Goal: Task Accomplishment & Management: Use online tool/utility

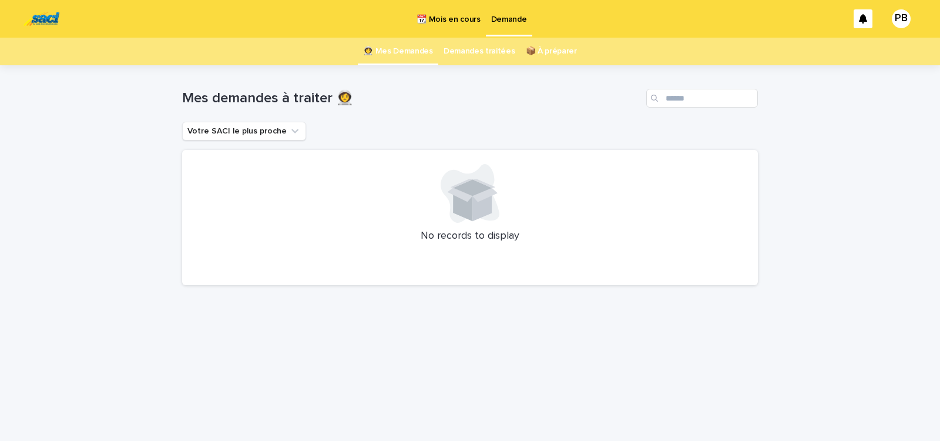
click at [440, 20] on p "📆 Mois en cours" at bounding box center [448, 12] width 63 height 25
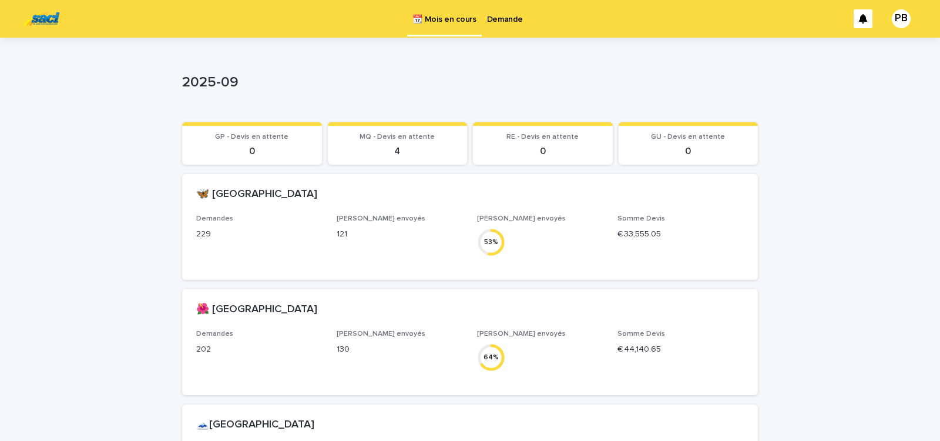
click at [501, 20] on p "Demande" at bounding box center [505, 12] width 36 height 25
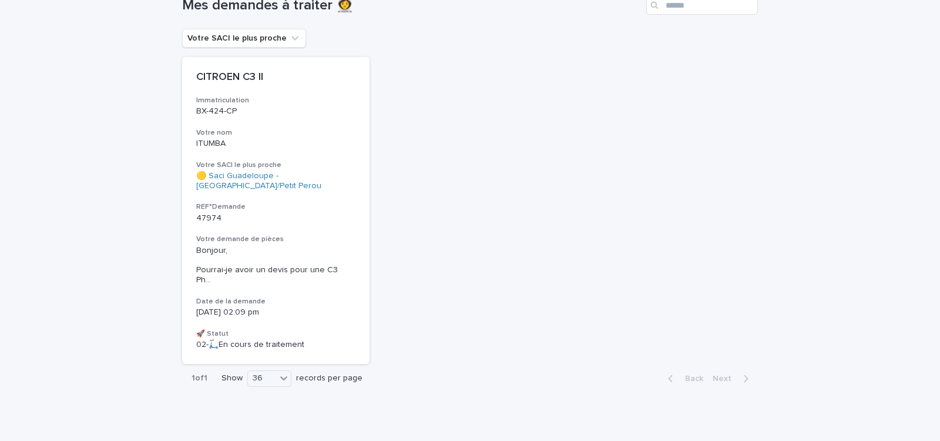
scroll to position [94, 0]
click at [306, 237] on h3 "Votre demande de pièces" at bounding box center [275, 237] width 159 height 9
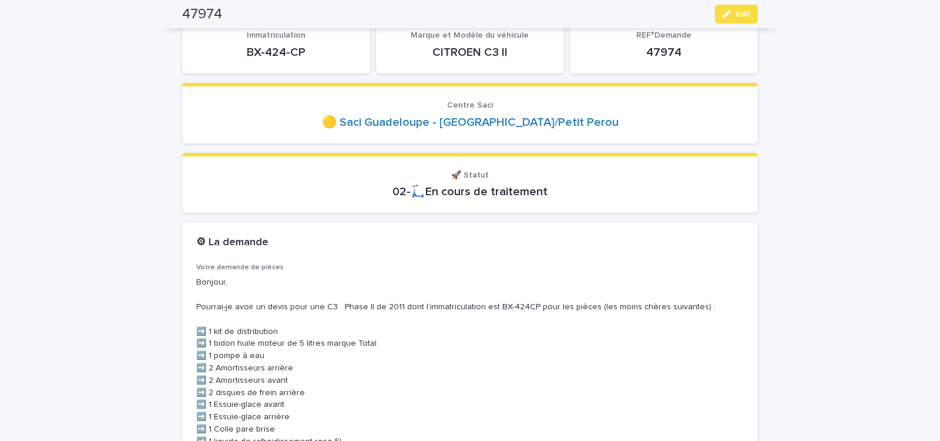
scroll to position [100, 0]
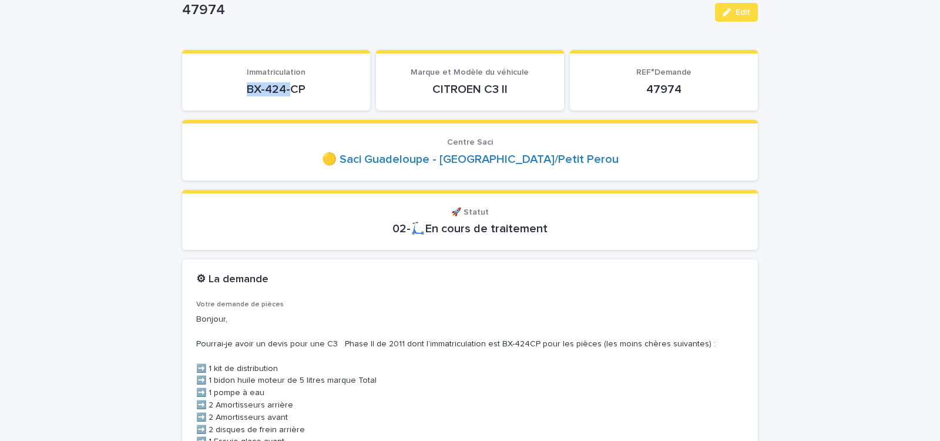
drag, startPoint x: 242, startPoint y: 91, endPoint x: 304, endPoint y: 96, distance: 63.2
click at [300, 96] on div "BX-424-CP" at bounding box center [276, 88] width 160 height 16
copy p "BX-424-CP"
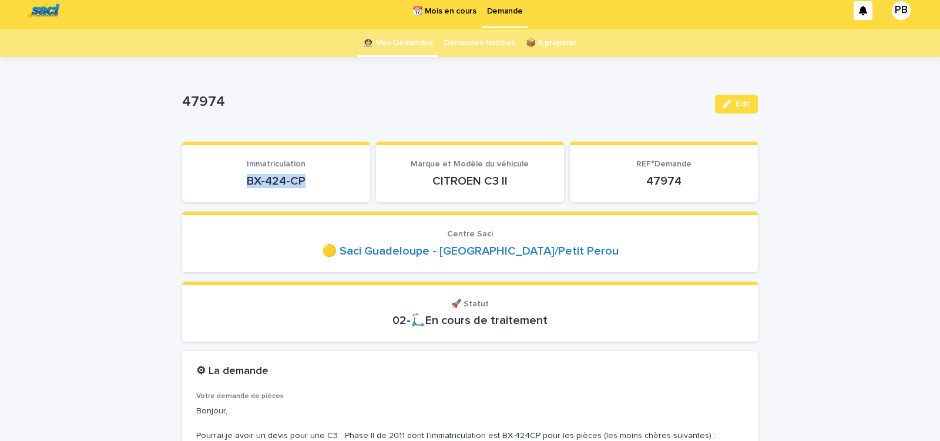
scroll to position [0, 0]
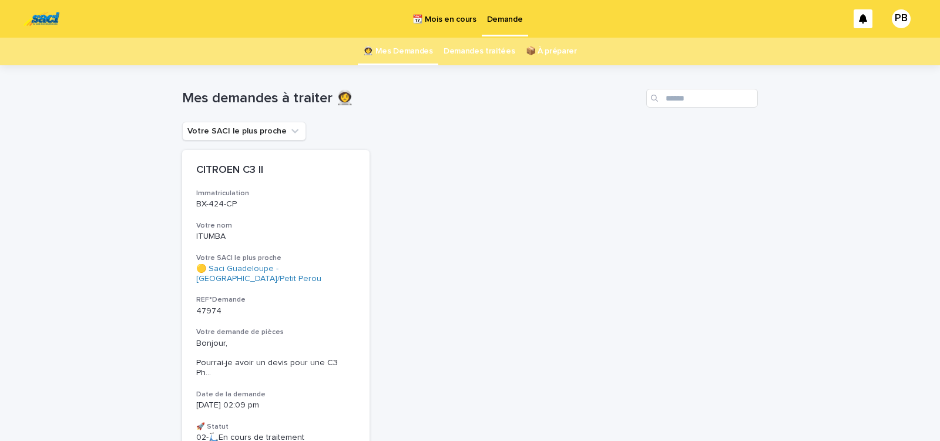
click at [472, 52] on link "Demandes traitées" at bounding box center [480, 52] width 72 height 28
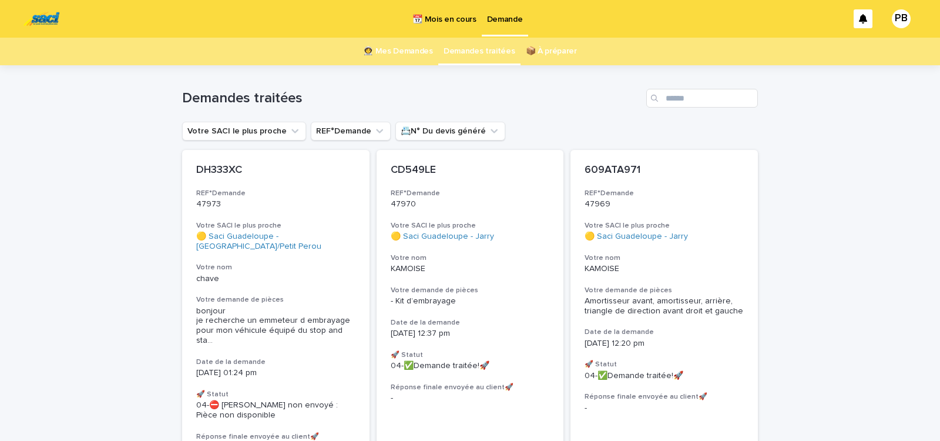
click at [414, 52] on link "👩‍🚀 Mes Demandes" at bounding box center [398, 52] width 70 height 28
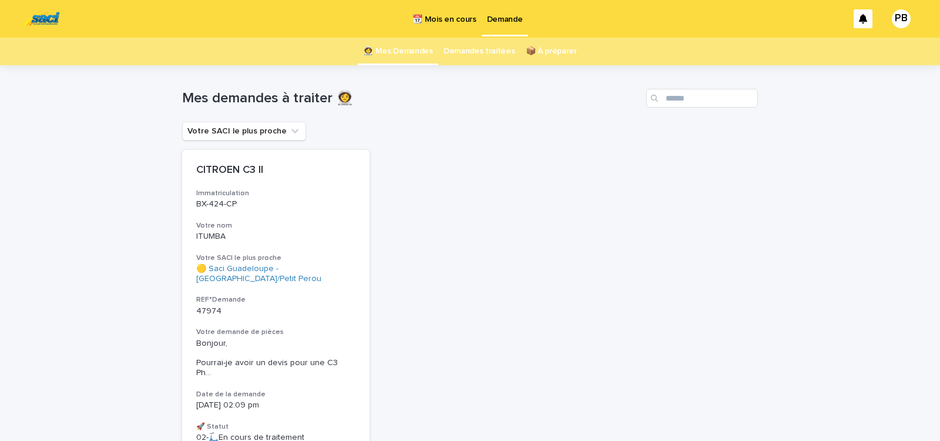
click at [460, 16] on p "📆 Mois en cours" at bounding box center [444, 12] width 63 height 25
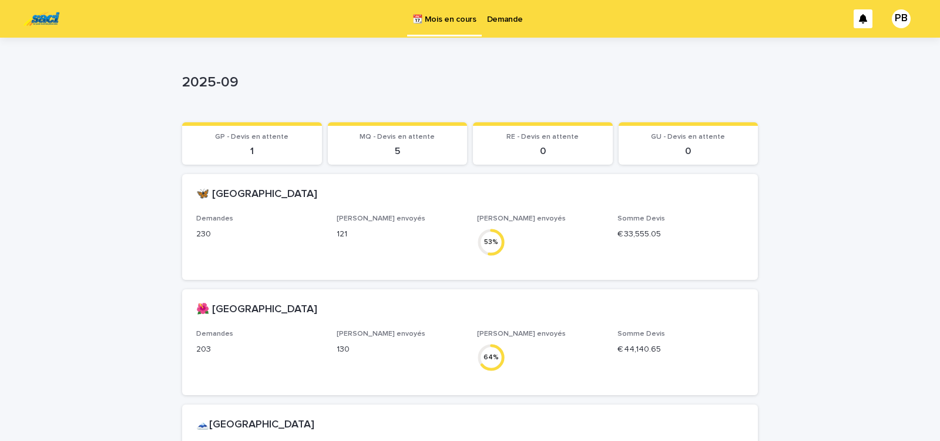
click at [505, 22] on p "Demande" at bounding box center [505, 12] width 36 height 25
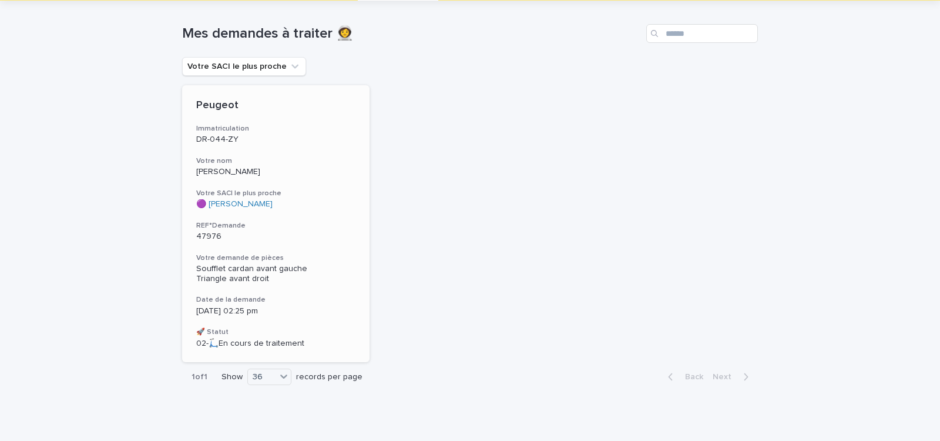
scroll to position [73, 0]
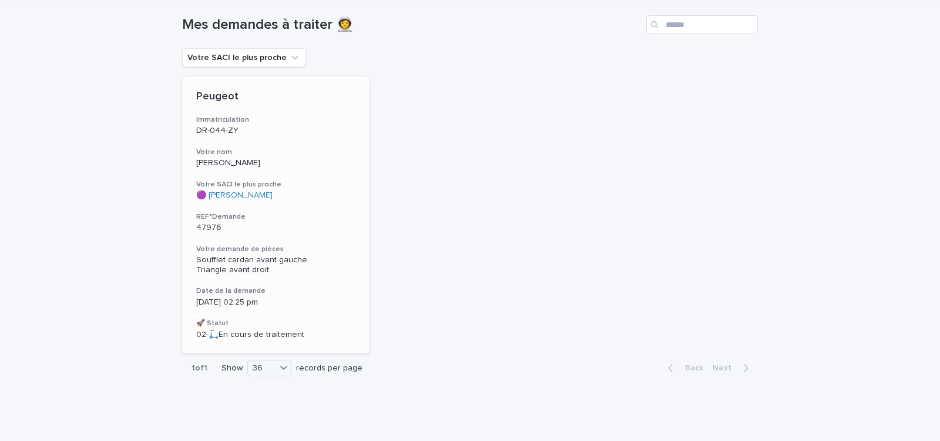
click at [325, 242] on div "Peugeot Immatriculation DR-044-ZY Votre nom [PERSON_NAME] SACI le plus proche 🟣…" at bounding box center [276, 214] width 188 height 277
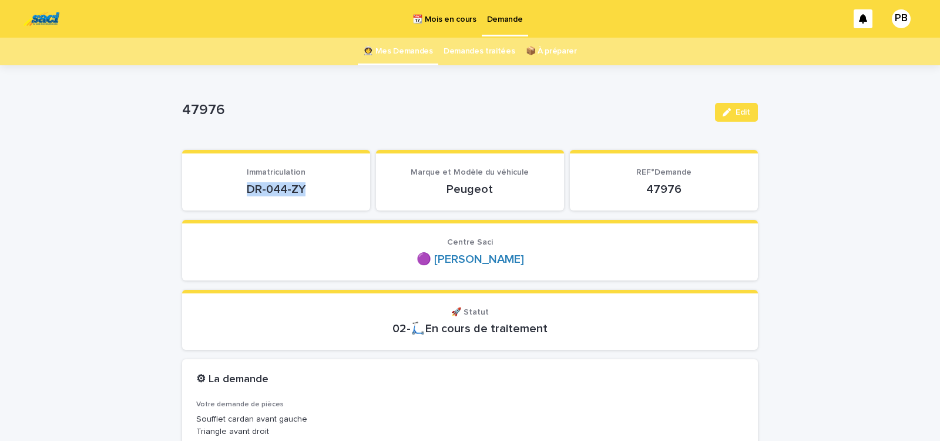
drag, startPoint x: 245, startPoint y: 194, endPoint x: 305, endPoint y: 193, distance: 60.6
click at [303, 193] on p "DR-044-ZY" at bounding box center [276, 189] width 160 height 14
copy p "DR-044-ZY"
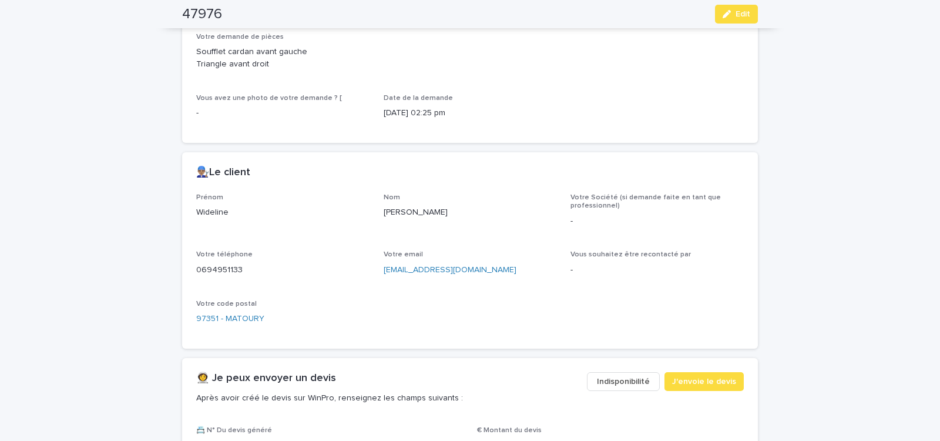
scroll to position [400, 0]
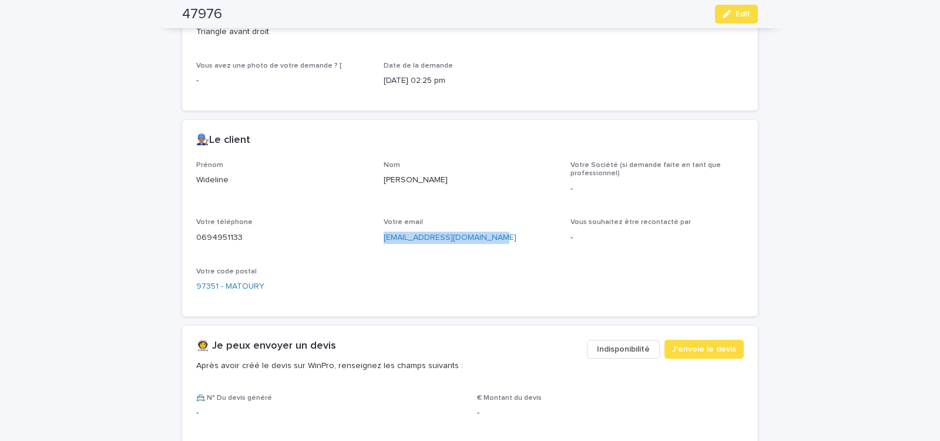
drag, startPoint x: 378, startPoint y: 240, endPoint x: 503, endPoint y: 240, distance: 124.6
click at [501, 240] on div "Prénom Wideline Nom [PERSON_NAME] Société (si demande faite en tant que profess…" at bounding box center [470, 231] width 548 height 141
copy link "[EMAIL_ADDRESS][DOMAIN_NAME]"
click at [705, 344] on span "J'envoie le devis" at bounding box center [704, 349] width 64 height 12
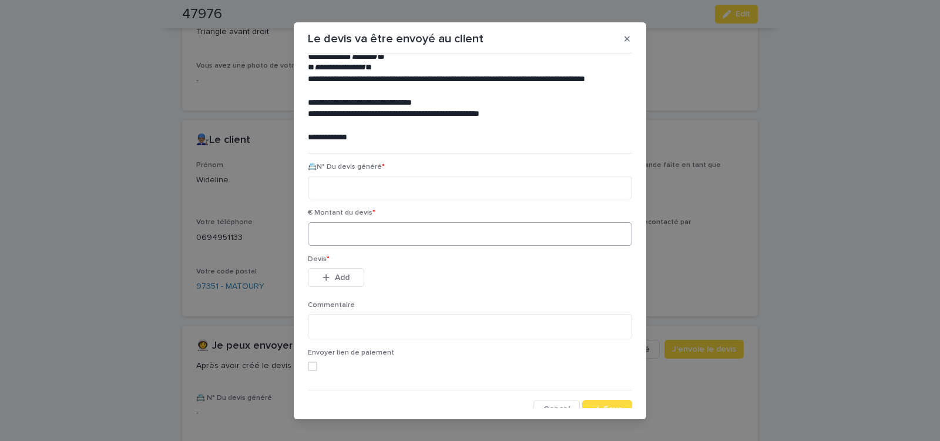
scroll to position [53, 0]
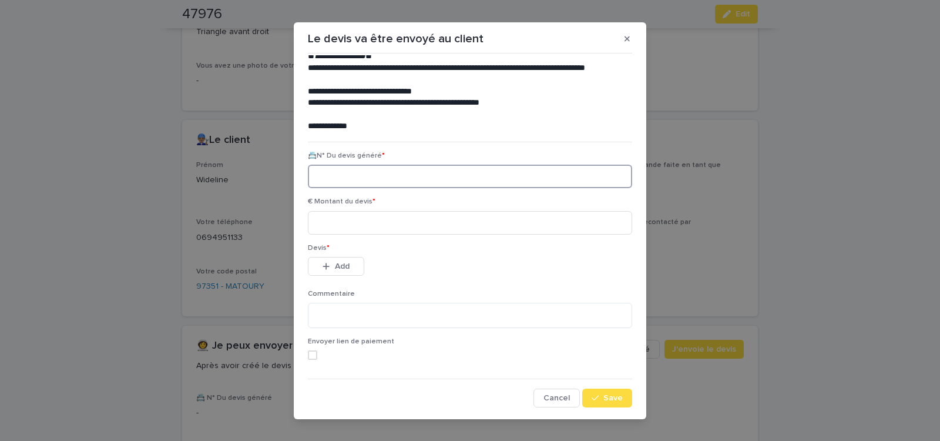
paste input "********"
type input "********"
click at [378, 220] on input at bounding box center [470, 223] width 324 height 24
type input "******"
click at [344, 270] on span "Add" at bounding box center [342, 266] width 15 height 8
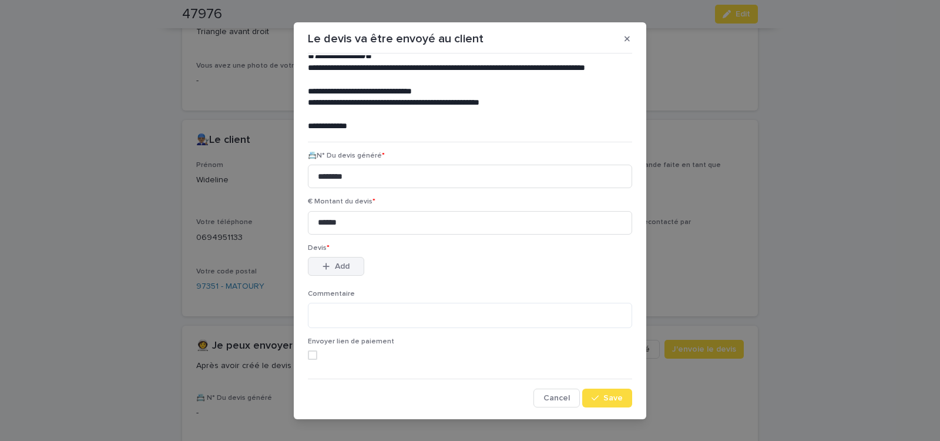
click at [344, 270] on span "Add" at bounding box center [342, 266] width 15 height 8
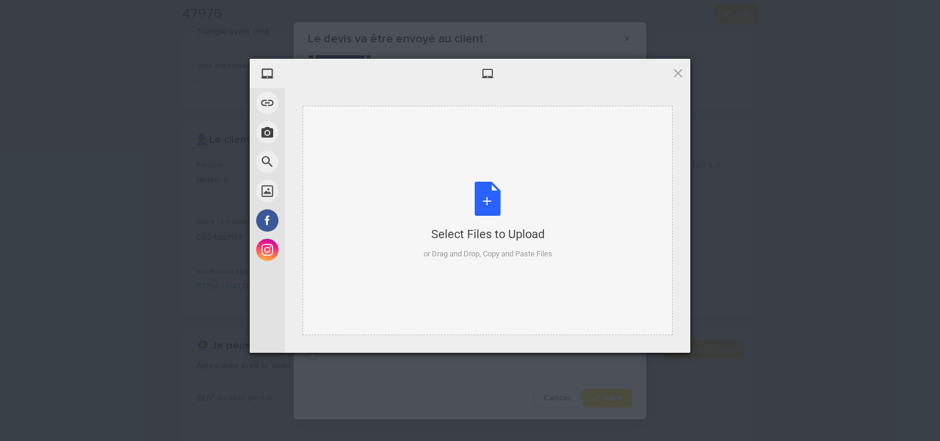
click at [490, 207] on div "Select Files to Upload or Drag and Drop, Copy and Paste Files" at bounding box center [488, 221] width 129 height 78
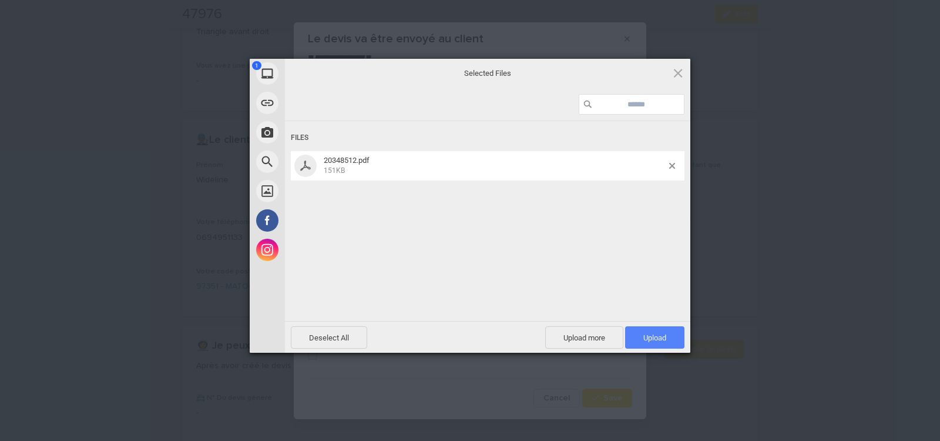
click at [664, 334] on span "Upload 1" at bounding box center [655, 337] width 23 height 9
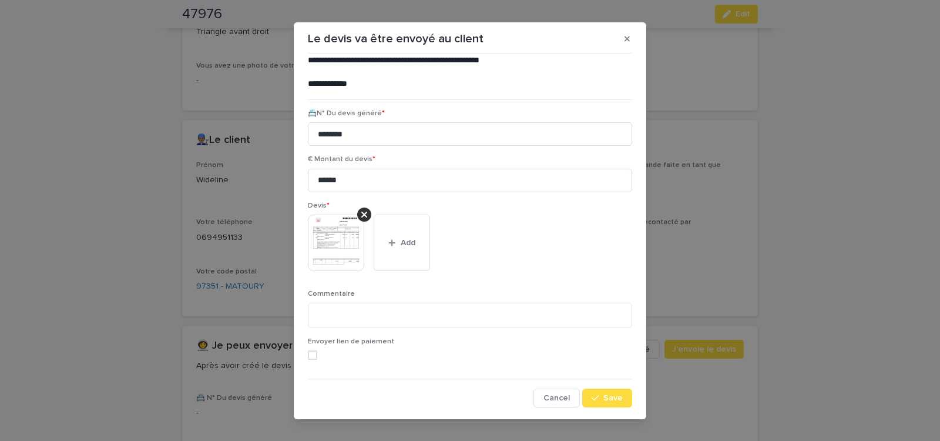
scroll to position [13, 0]
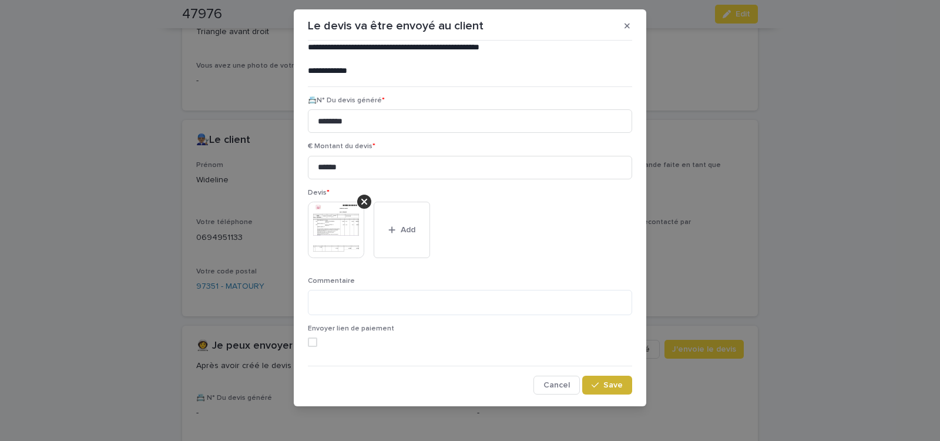
click at [604, 384] on span "Save" at bounding box center [613, 385] width 19 height 8
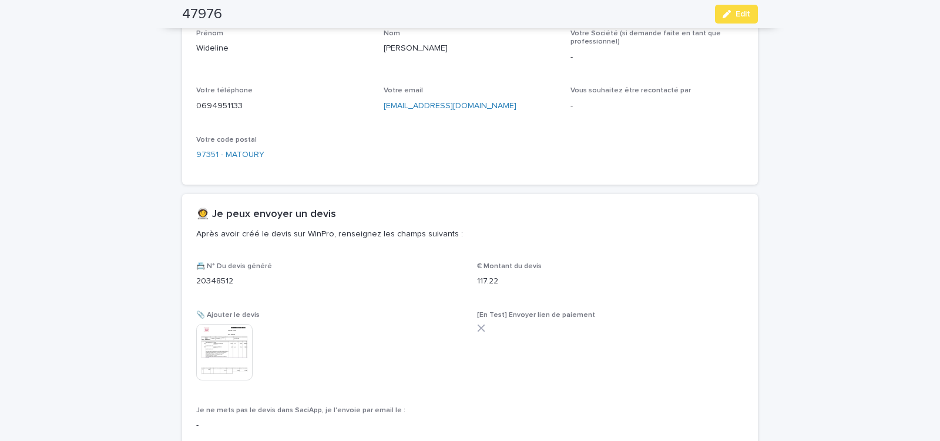
scroll to position [614, 0]
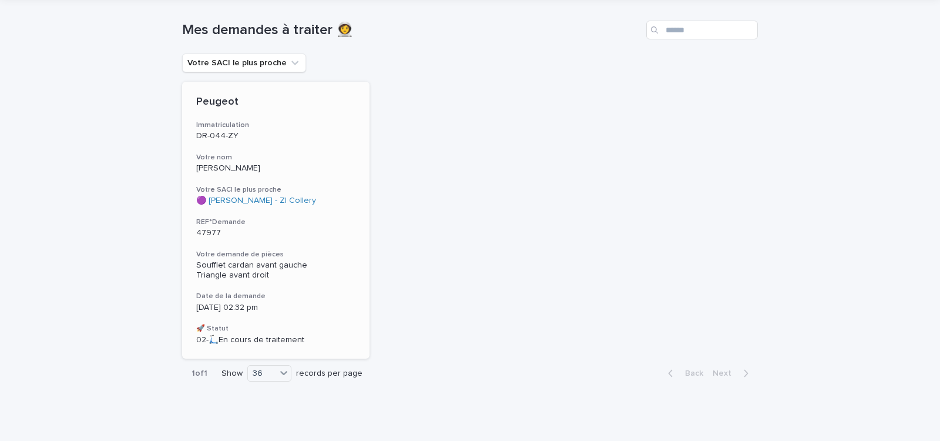
scroll to position [73, 0]
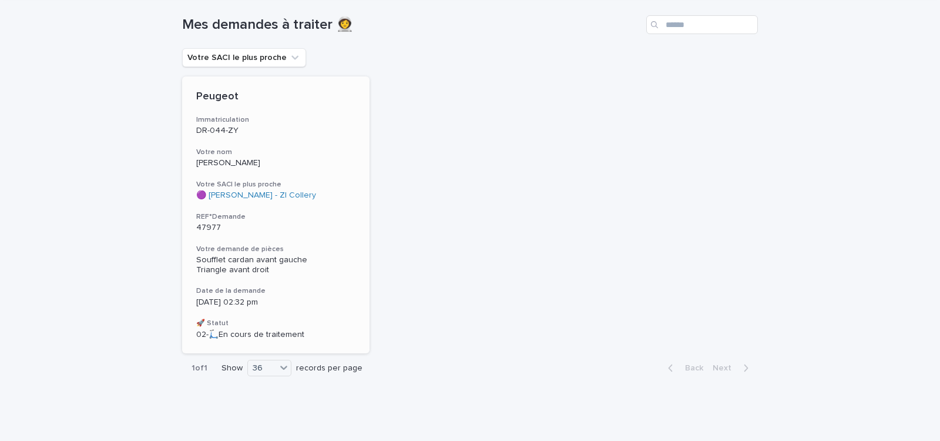
click at [340, 237] on div "Peugeot Immatriculation DR-044-ZY Votre nom [PERSON_NAME] SACI le plus proche 🟣…" at bounding box center [276, 214] width 188 height 277
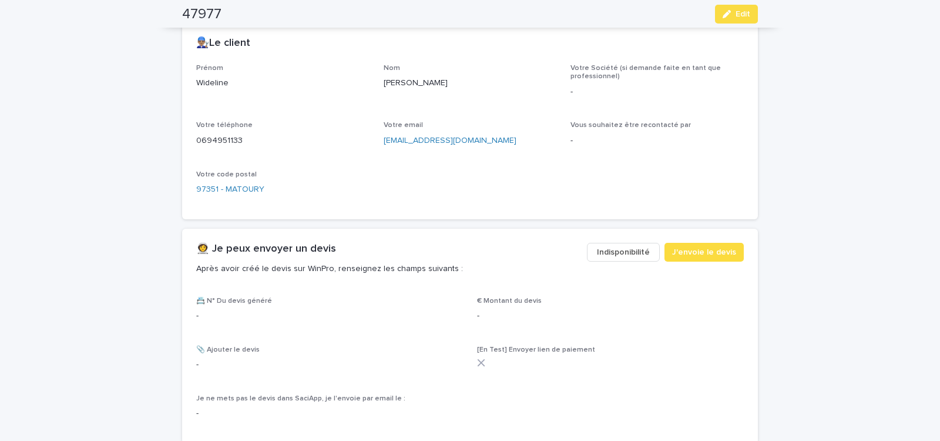
scroll to position [500, 0]
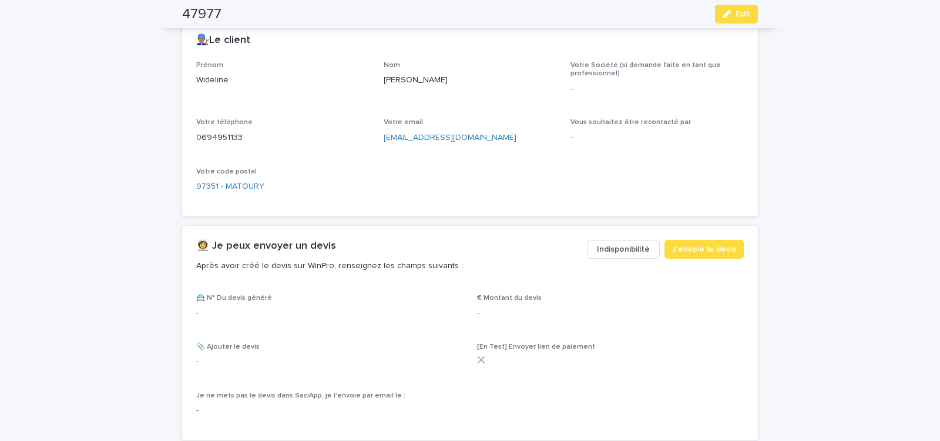
click at [619, 251] on span "Indisponibilité" at bounding box center [623, 249] width 53 height 12
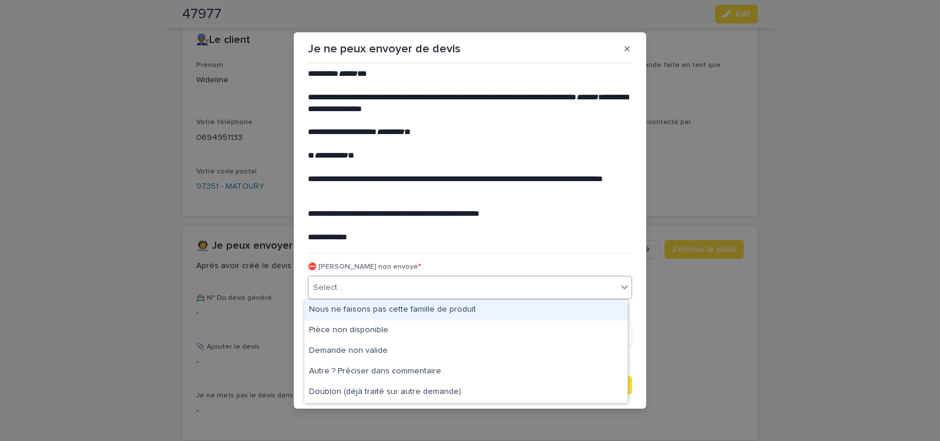
click at [350, 287] on div "Select..." at bounding box center [463, 287] width 309 height 19
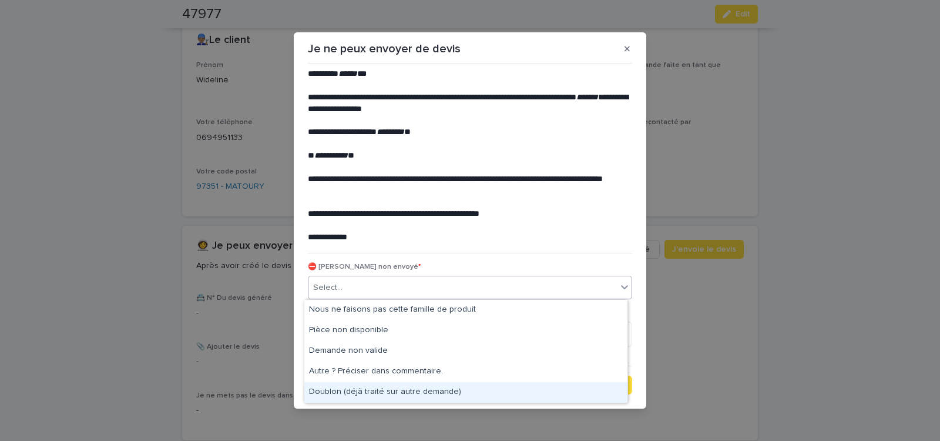
click at [335, 389] on div "Doublon (déjà traité sur autre demande)" at bounding box center [465, 392] width 323 height 21
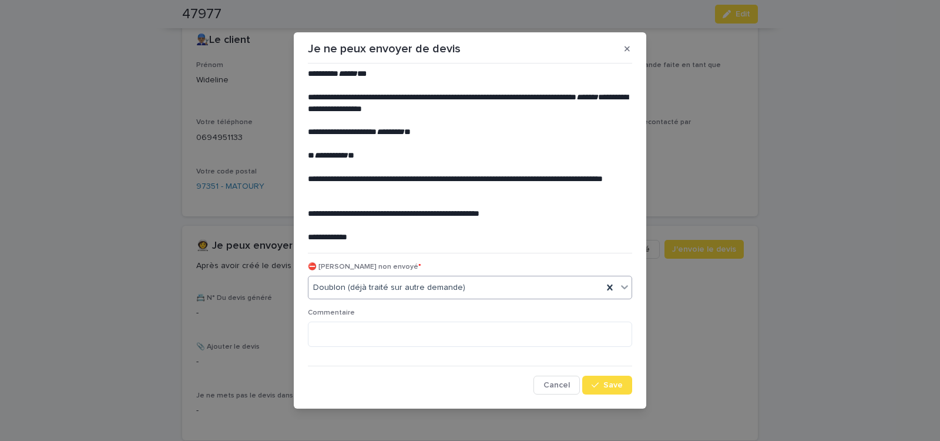
click at [604, 380] on button "Save" at bounding box center [607, 385] width 50 height 19
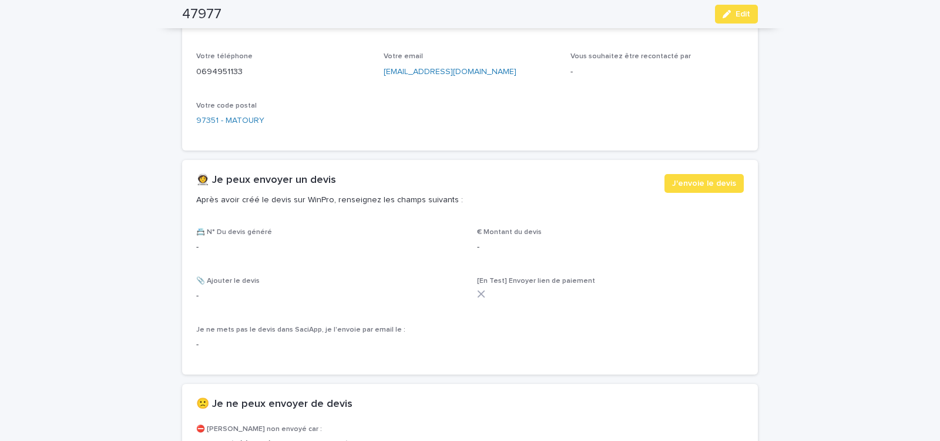
scroll to position [650, 0]
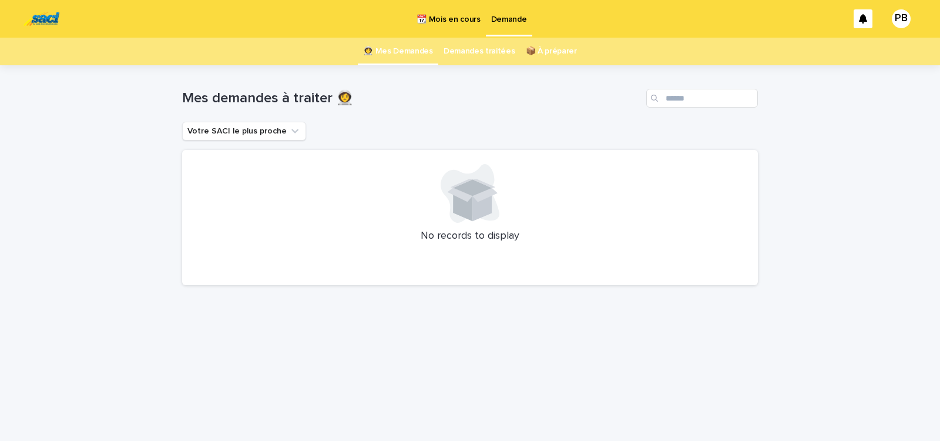
click at [478, 51] on link "Demandes traitées" at bounding box center [480, 52] width 72 height 28
click at [446, 6] on p "📆 Mois en cours" at bounding box center [448, 12] width 63 height 25
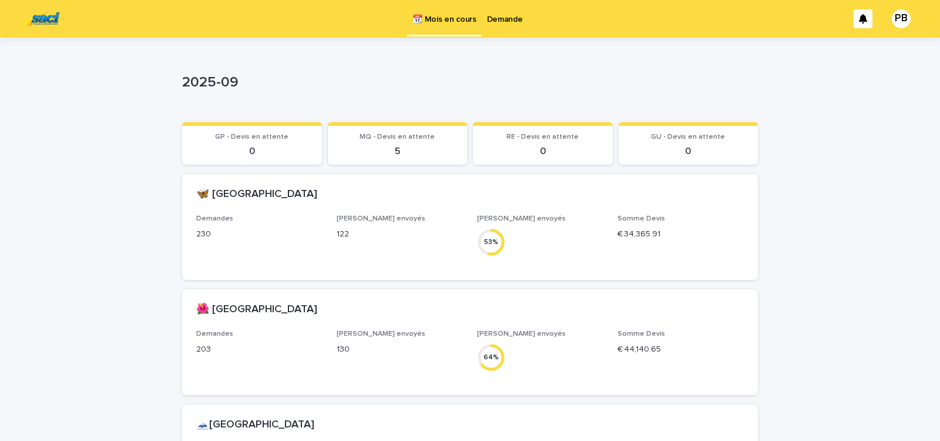
click at [503, 15] on p "Demande" at bounding box center [505, 12] width 36 height 25
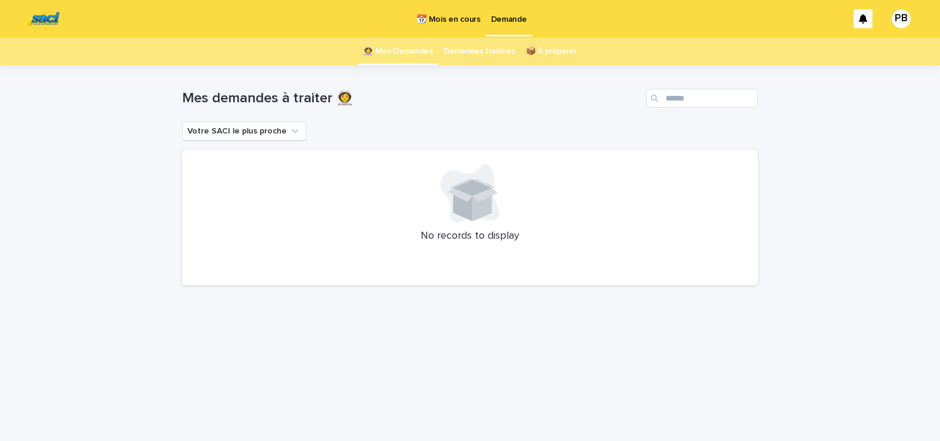
click at [451, 17] on p "📆 Mois en cours" at bounding box center [448, 12] width 63 height 25
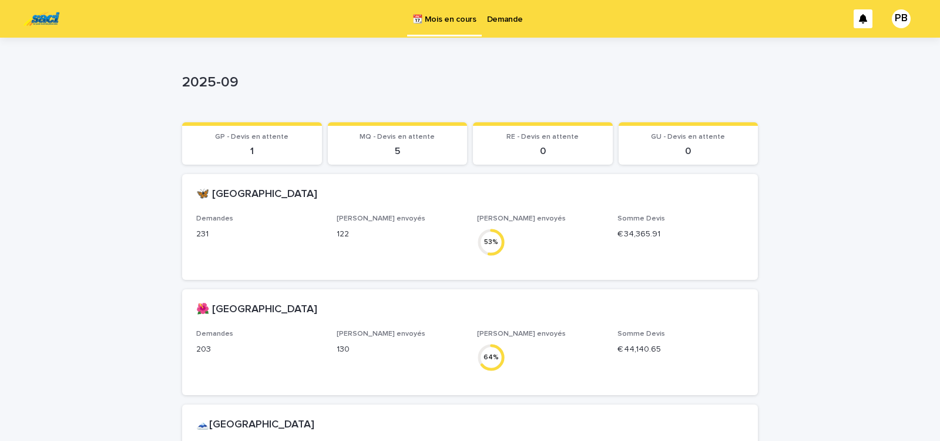
click at [510, 19] on p "Demande" at bounding box center [505, 12] width 36 height 25
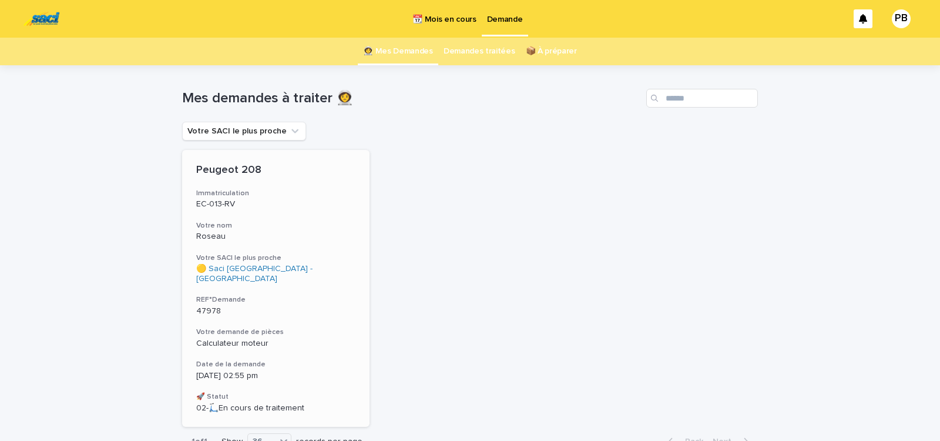
scroll to position [50, 0]
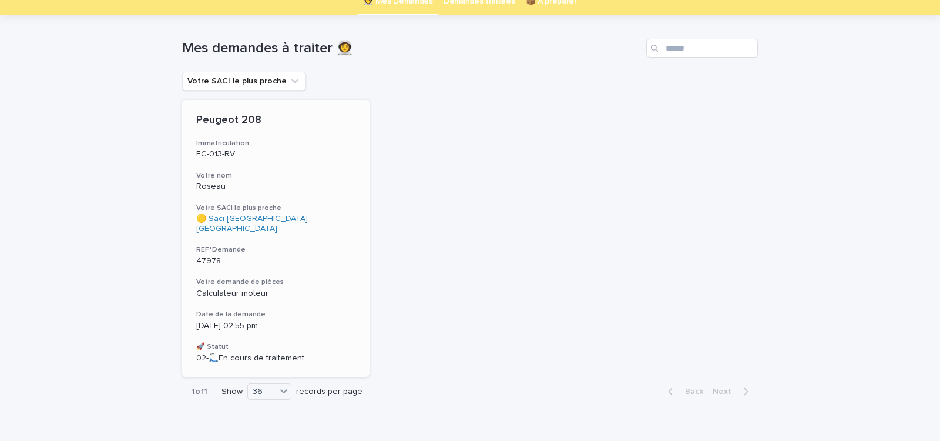
click at [329, 277] on h3 "Votre demande de pièces" at bounding box center [275, 281] width 159 height 9
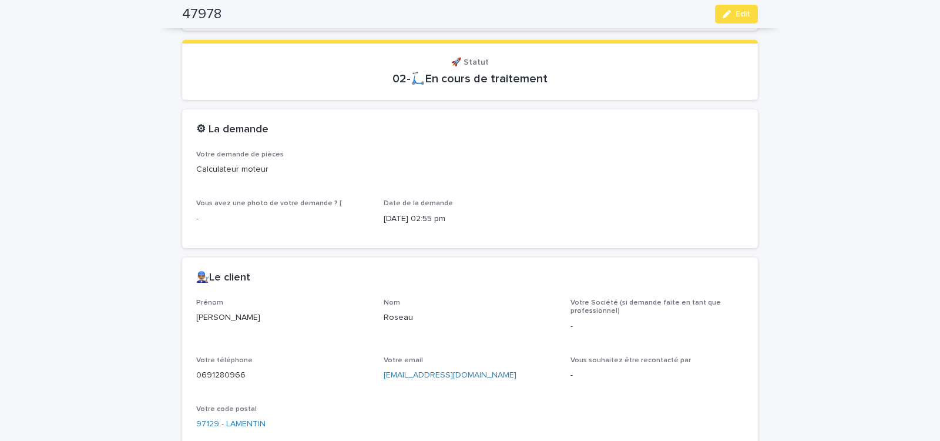
scroll to position [507, 0]
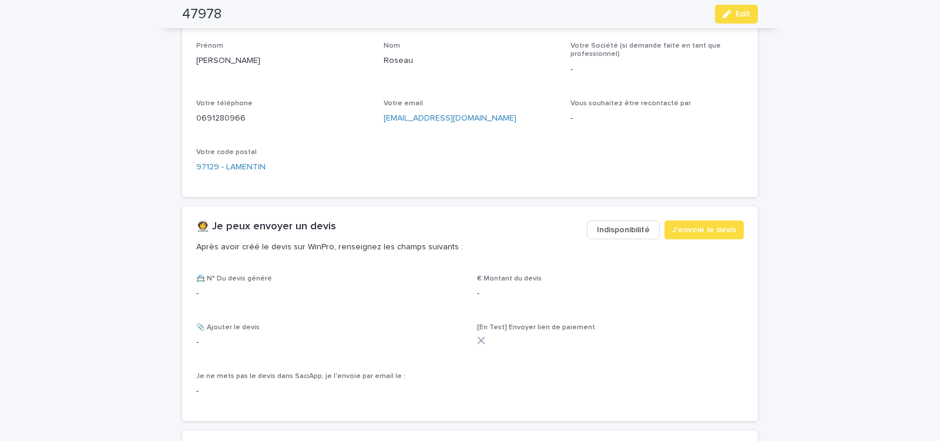
click at [608, 226] on span "Indisponibilité" at bounding box center [623, 230] width 53 height 12
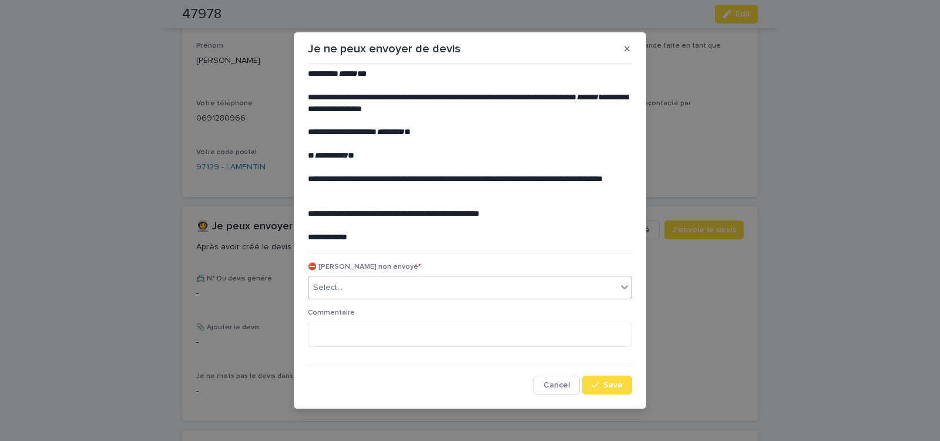
click at [398, 284] on div "Select..." at bounding box center [463, 287] width 309 height 19
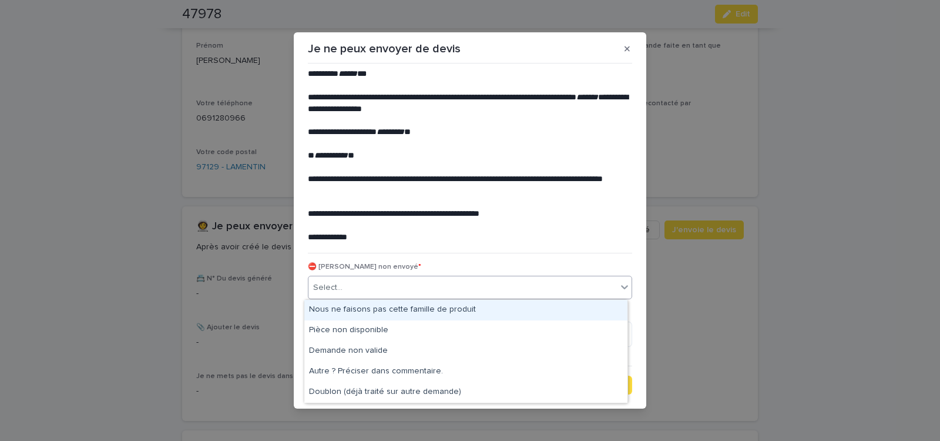
click at [376, 308] on div "Nous ne faisons pas cette famille de produit" at bounding box center [465, 310] width 323 height 21
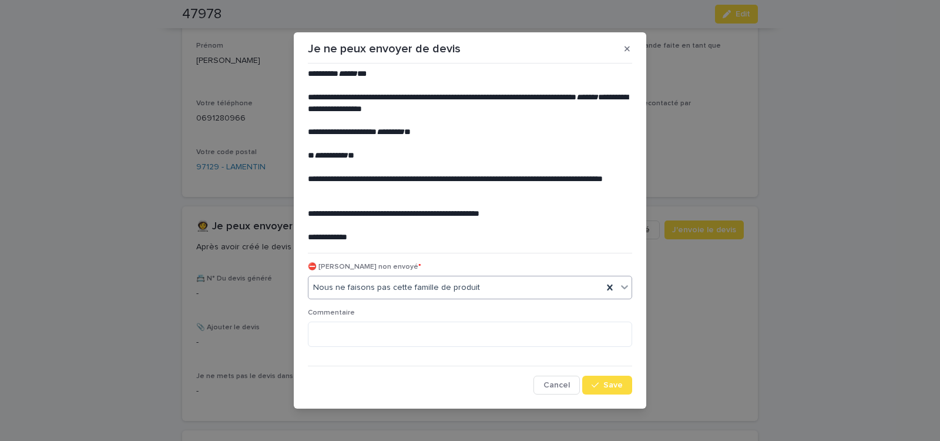
drag, startPoint x: 599, startPoint y: 386, endPoint x: 431, endPoint y: 320, distance: 180.5
click at [599, 385] on div "button" at bounding box center [598, 385] width 12 height 8
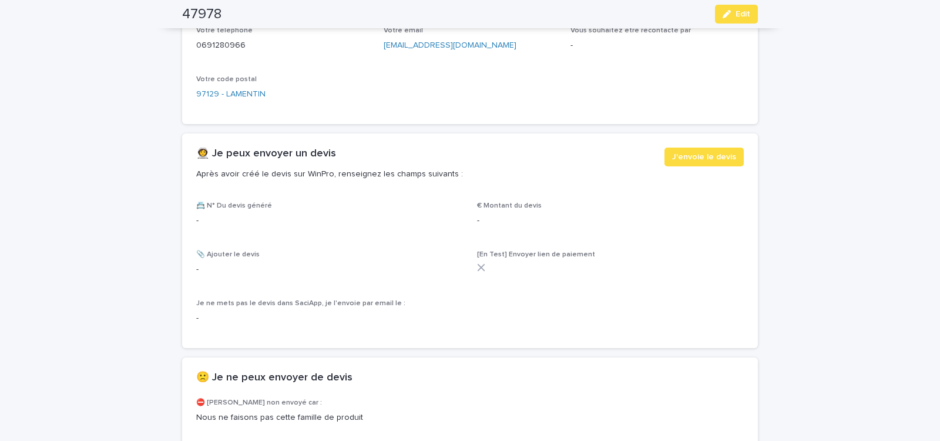
scroll to position [657, 0]
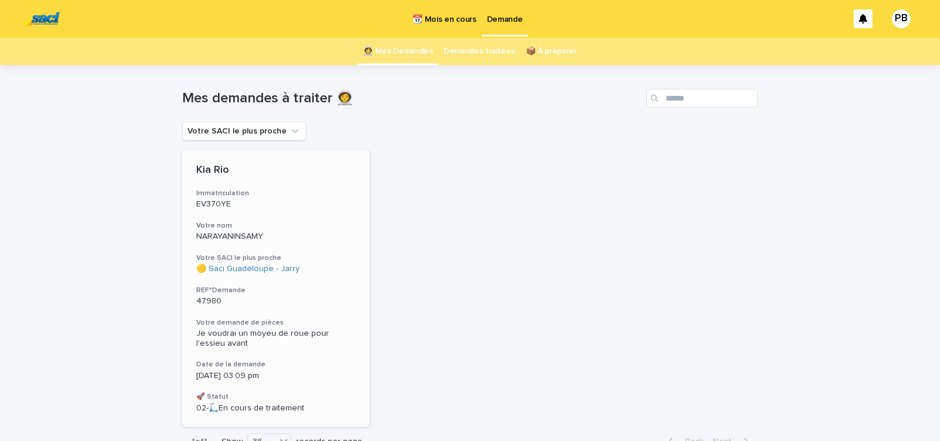
click at [326, 308] on div "Kia Rio Immatriculation EV370YE Votre nom NARAYANINSAMY Votre SACI le plus proc…" at bounding box center [276, 288] width 188 height 277
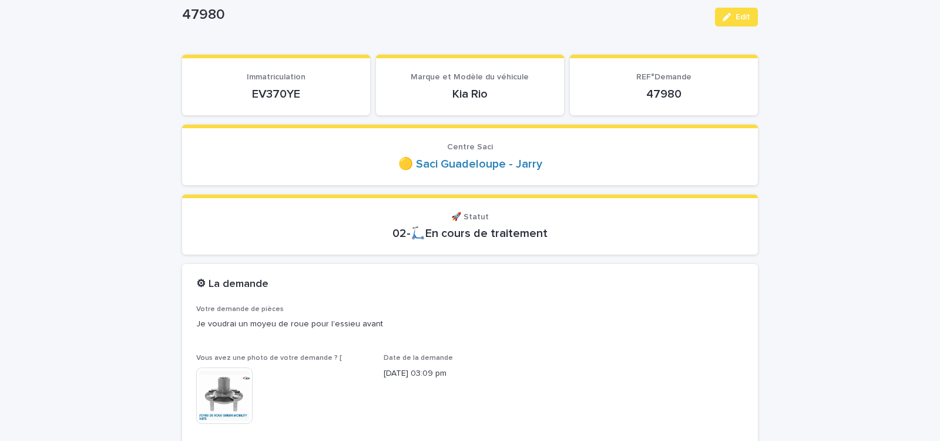
scroll to position [150, 0]
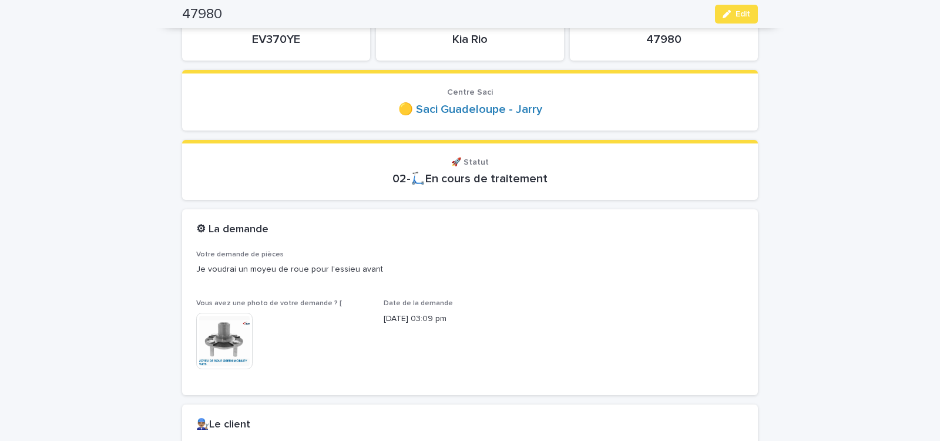
drag, startPoint x: 250, startPoint y: 40, endPoint x: 310, endPoint y: 44, distance: 60.7
click at [310, 44] on p "EV370YE" at bounding box center [276, 39] width 160 height 14
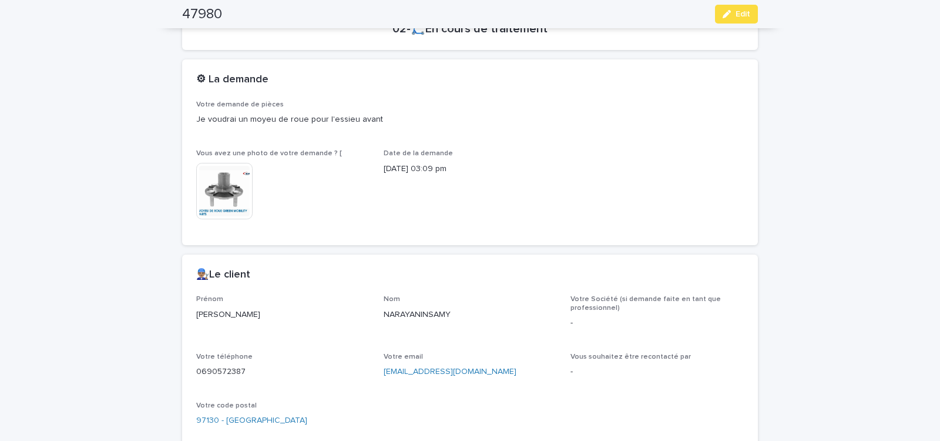
scroll to position [500, 0]
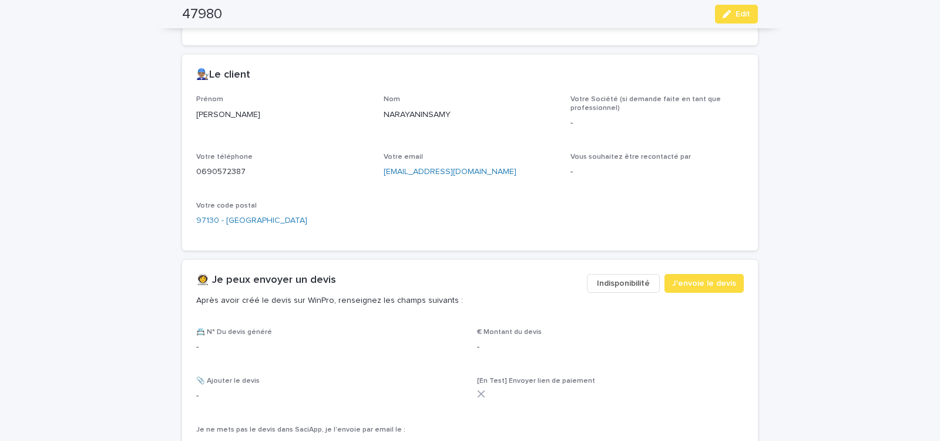
click at [621, 284] on span "Indisponibilité" at bounding box center [623, 283] width 53 height 12
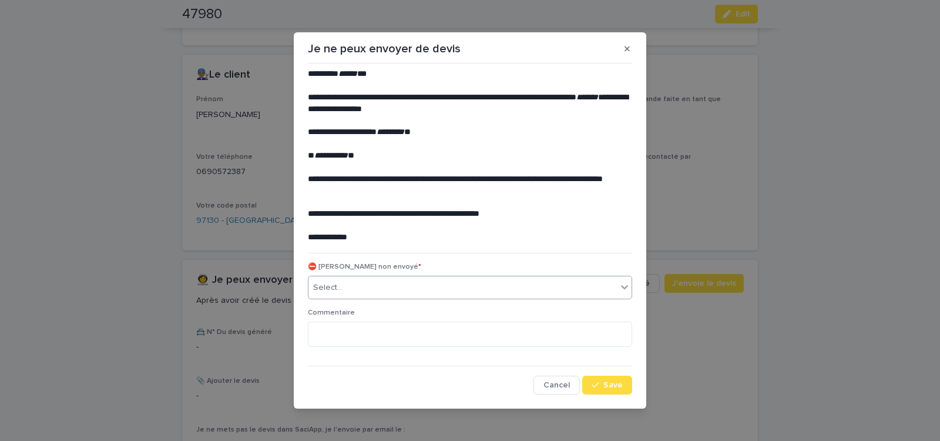
click at [371, 282] on div "Select..." at bounding box center [463, 287] width 309 height 19
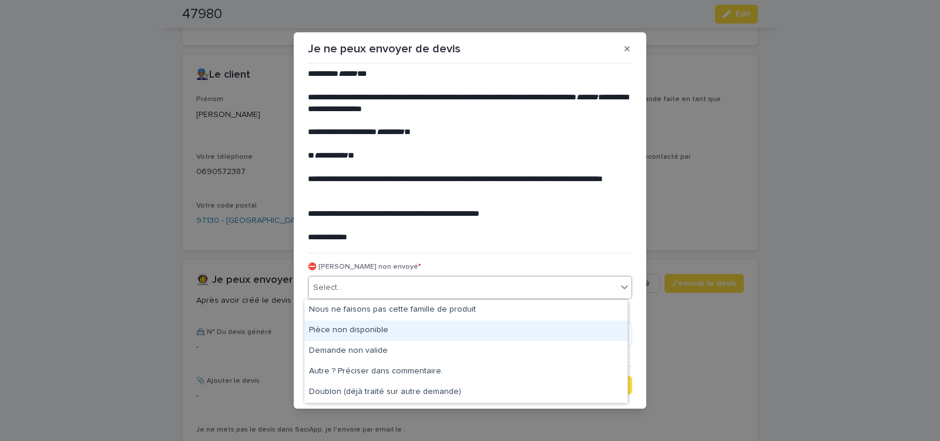
click at [357, 326] on div "Pièce non disponible" at bounding box center [465, 330] width 323 height 21
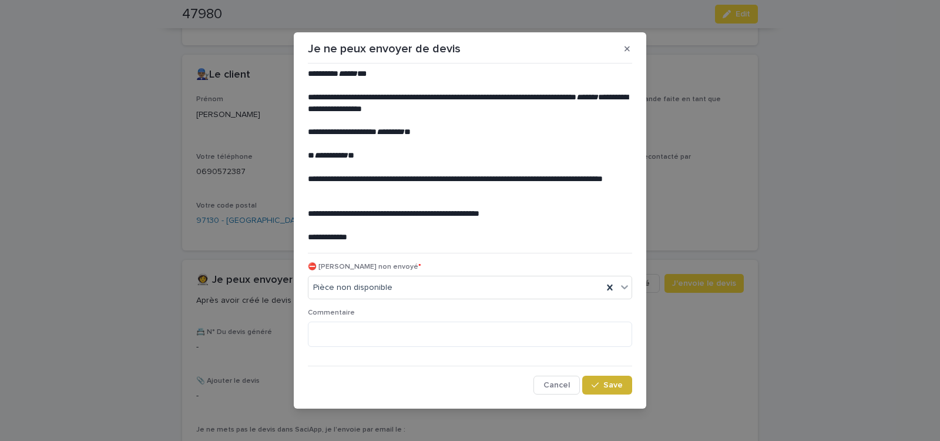
click at [610, 383] on span "Save" at bounding box center [613, 385] width 19 height 8
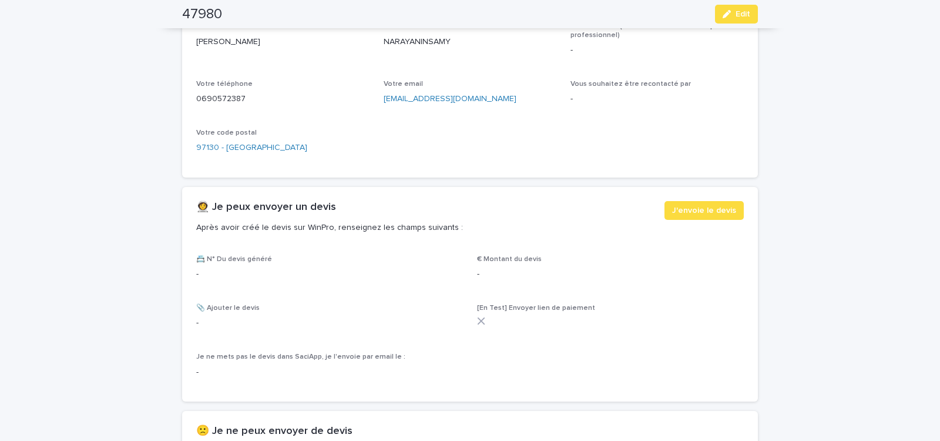
scroll to position [650, 0]
